Goal: Find specific page/section: Find specific page/section

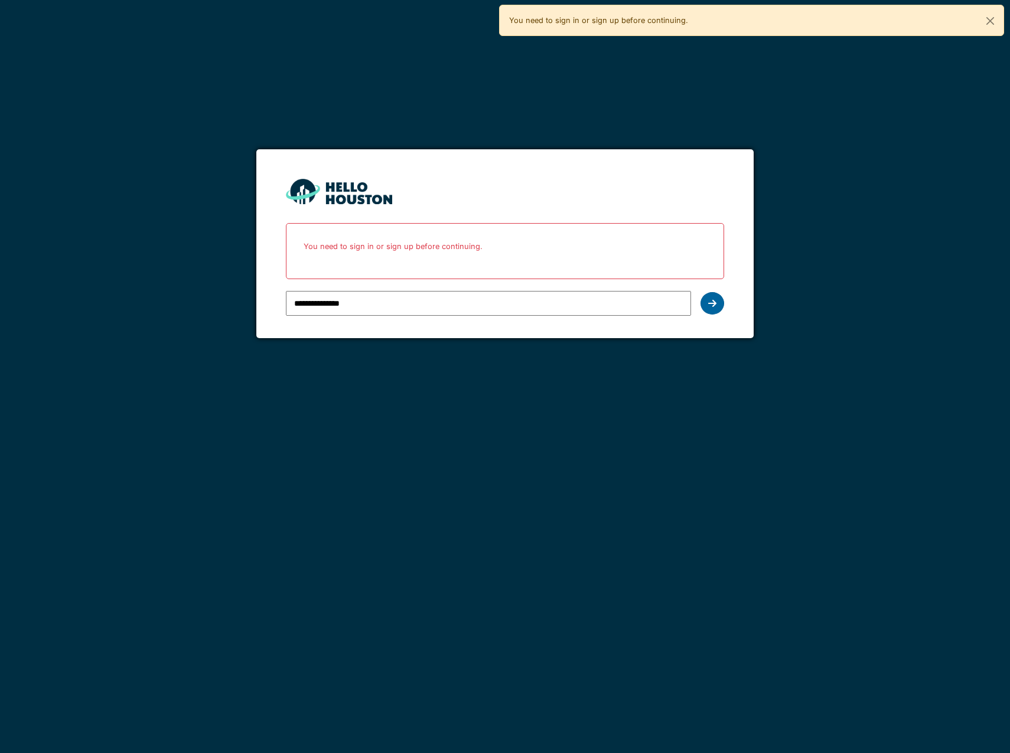
click at [717, 303] on div at bounding box center [712, 303] width 24 height 22
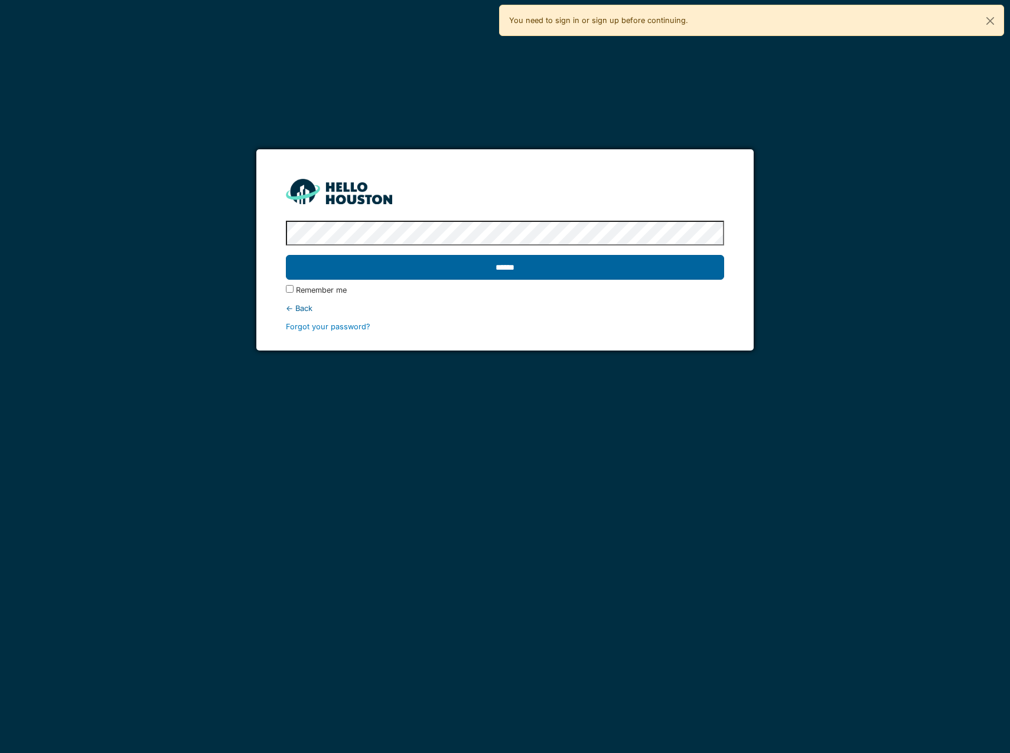
click at [547, 269] on input "******" at bounding box center [505, 267] width 438 height 25
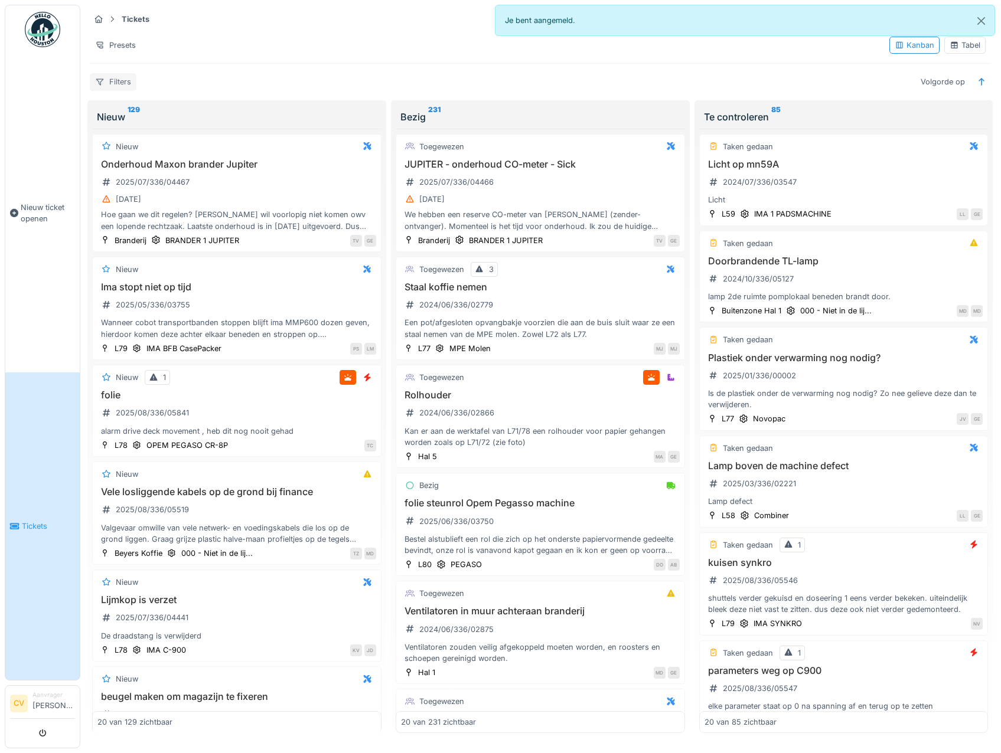
click at [116, 80] on div "Filters" at bounding box center [113, 81] width 47 height 17
type input "**"
click at [188, 113] on icon at bounding box center [183, 114] width 9 height 8
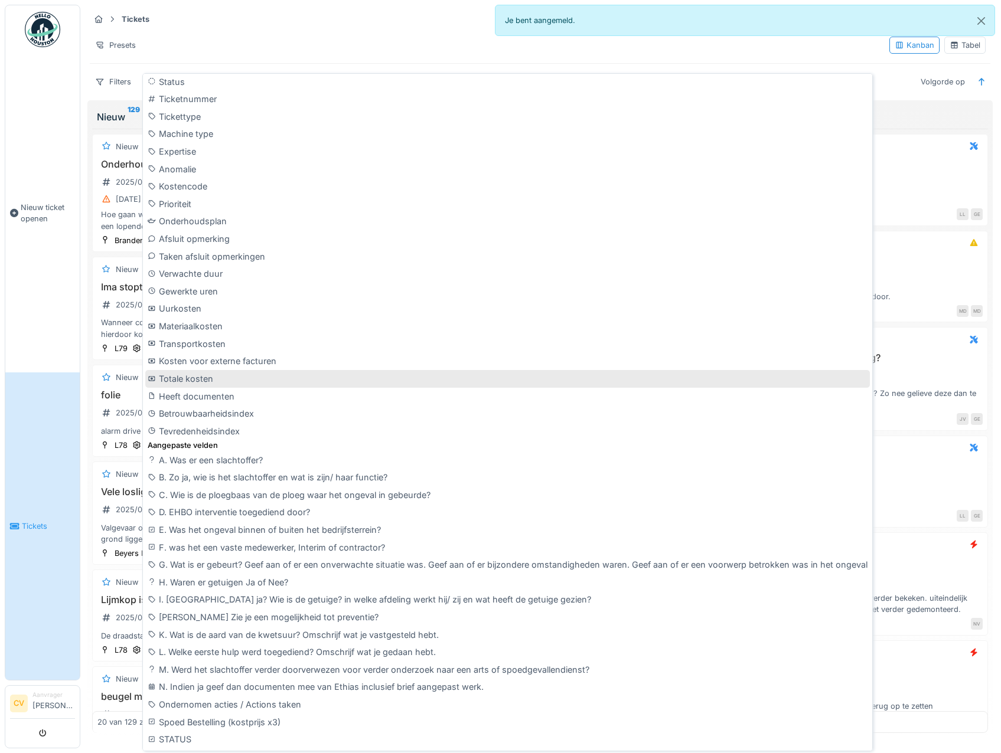
scroll to position [3, 0]
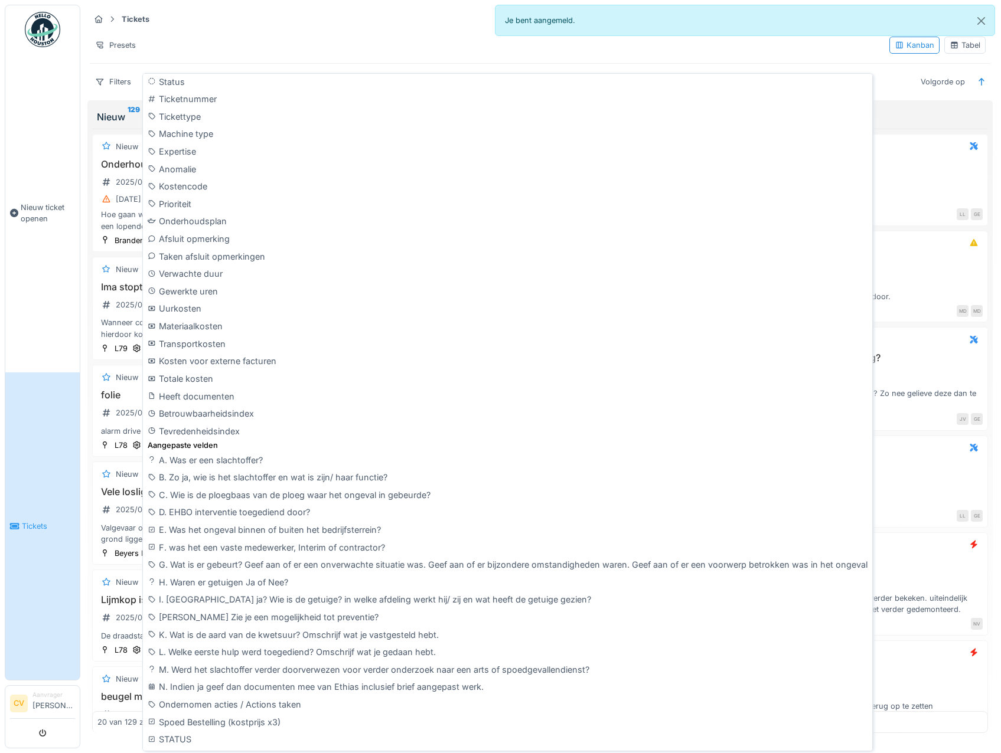
click at [235, 37] on div "Presets" at bounding box center [485, 45] width 790 height 17
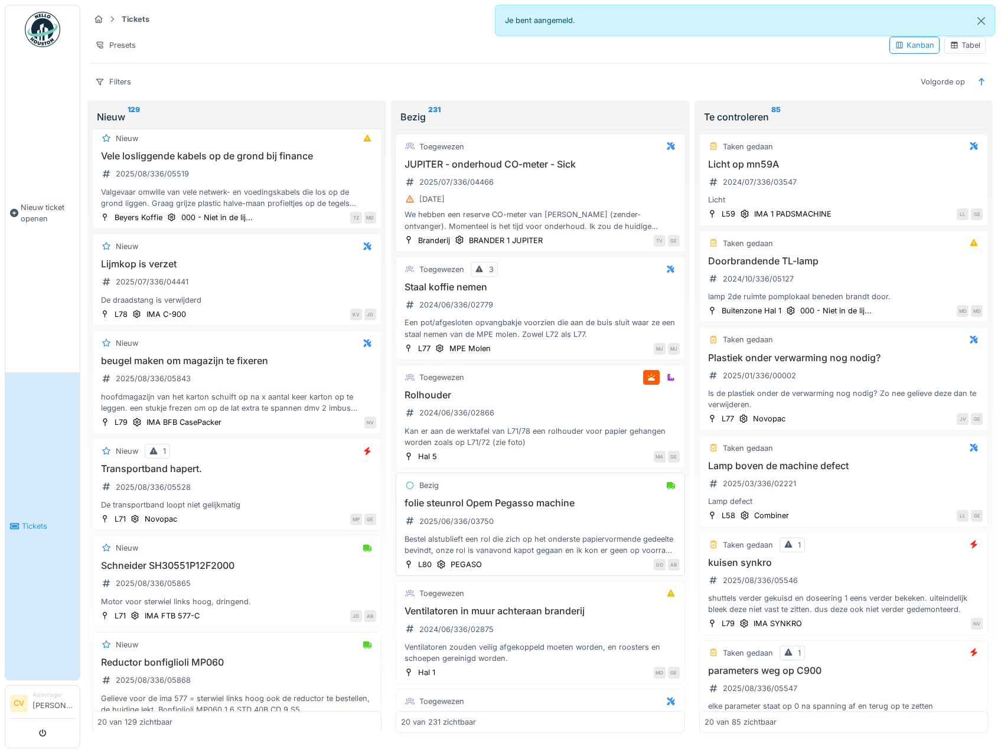
scroll to position [354, 0]
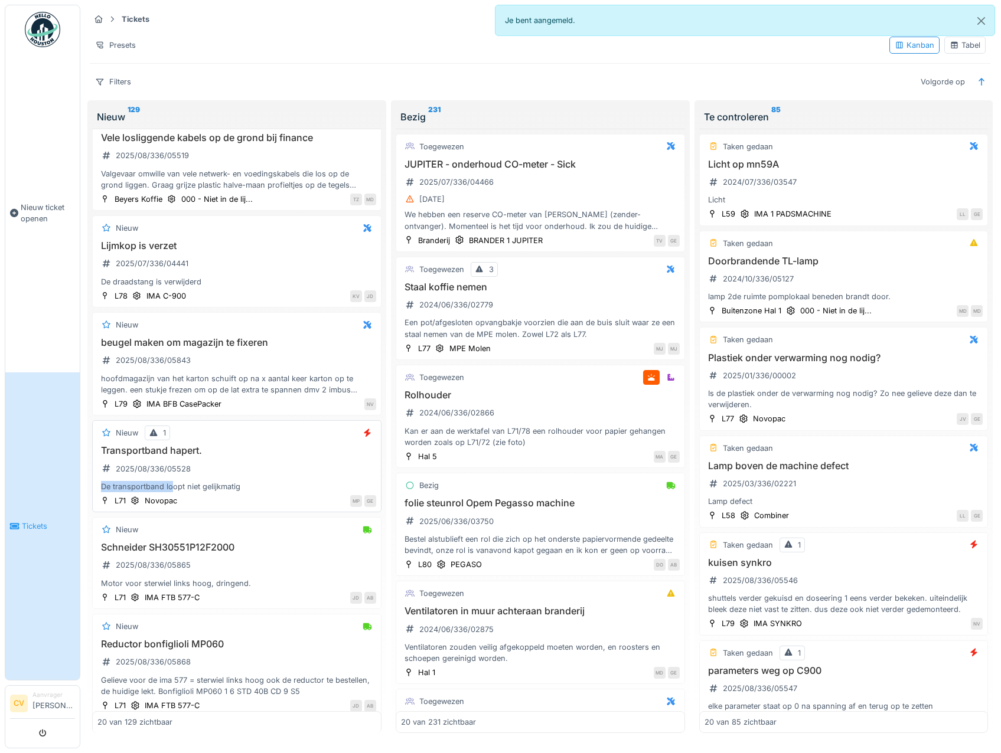
click at [174, 476] on div "Transportband hapert. 2025/08/336/05528 De transportband loopt niet gelijkmatig" at bounding box center [236, 468] width 279 height 47
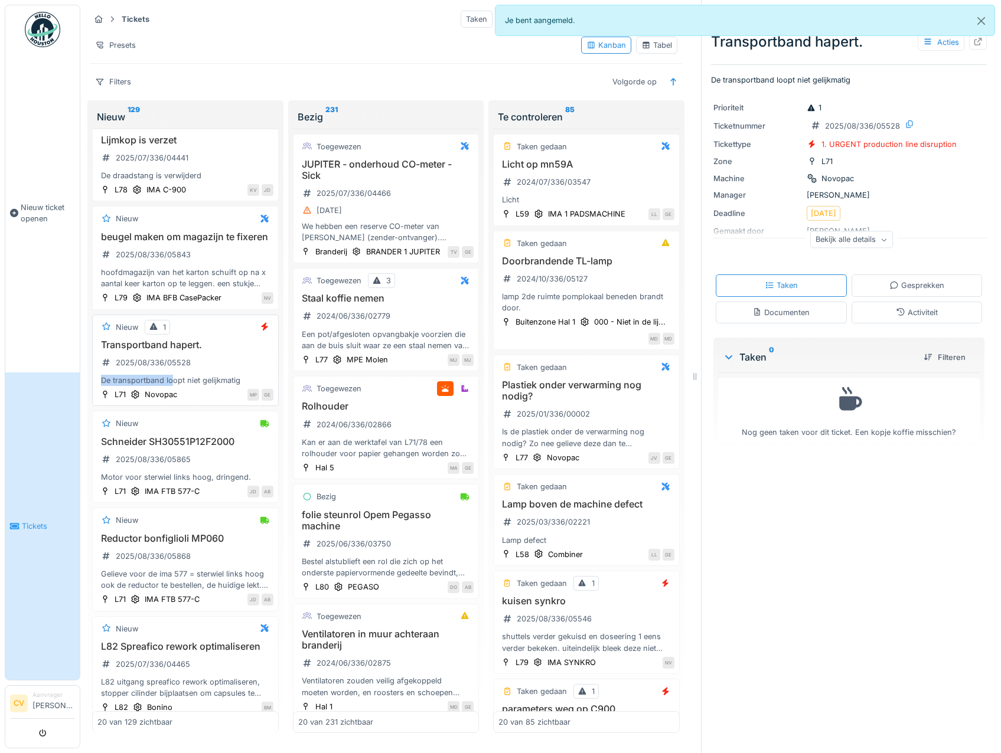
scroll to position [500, 0]
click at [158, 483] on div "Schneider SH30551P12F2000 2025/08/336/05865 Motor voor sterwiel links hoog, dri…" at bounding box center [185, 459] width 176 height 47
